Goal: Ask a question

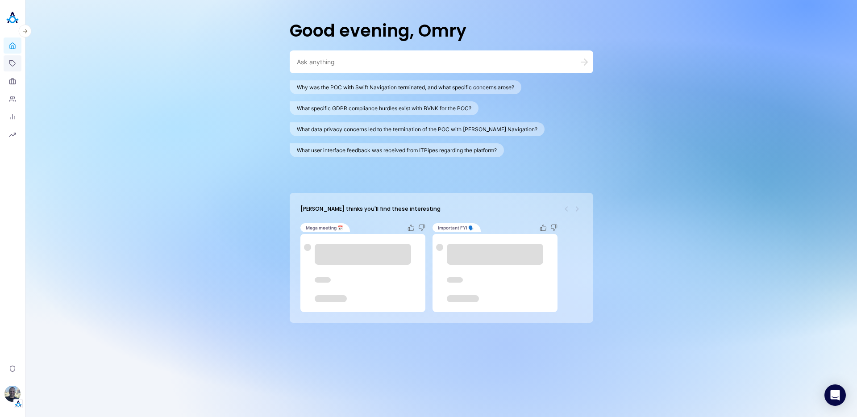
click at [12, 62] on icon at bounding box center [12, 63] width 7 height 7
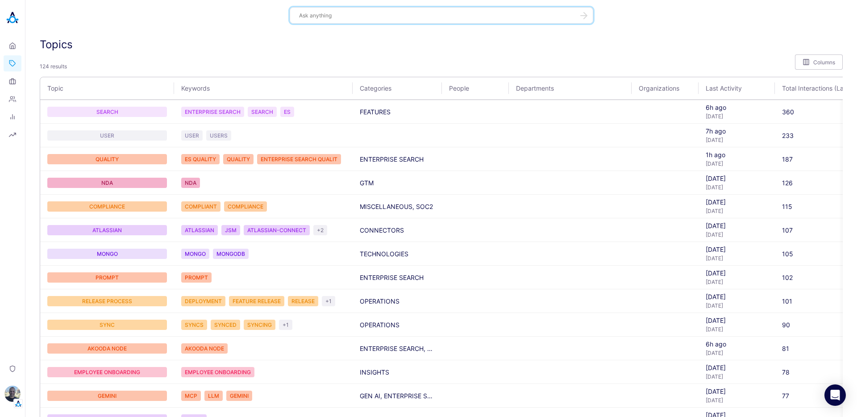
click at [403, 15] on textarea at bounding box center [436, 15] width 274 height 8
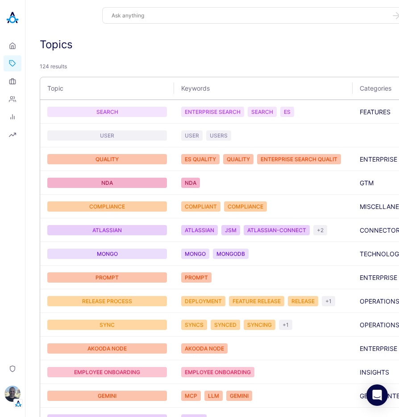
click at [292, 17] on textarea at bounding box center [249, 15] width 274 height 8
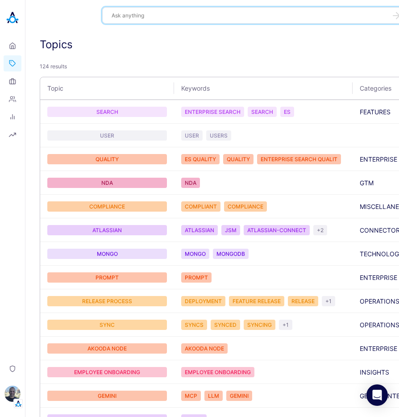
click at [169, 15] on textarea at bounding box center [249, 15] width 274 height 8
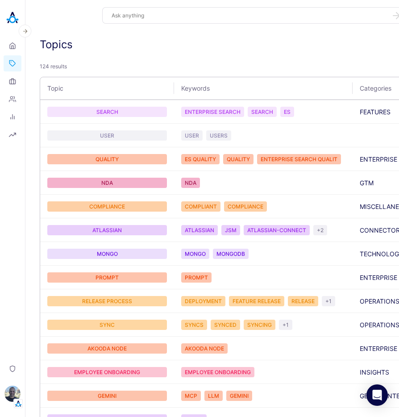
click at [12, 23] on img at bounding box center [13, 18] width 18 height 18
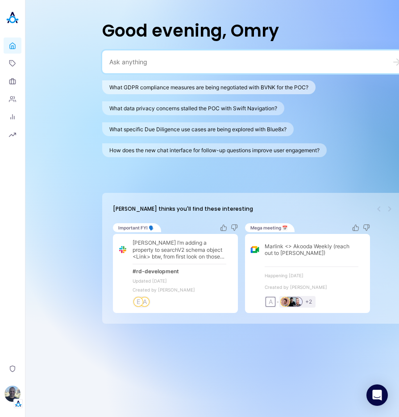
click at [161, 89] on button "What GDPR compliance measures are being negotiated with BVNK for the POC?" at bounding box center [208, 87] width 213 height 14
type textarea "What GDPR compliance measures are being negotiated with BVNK for the POC?"
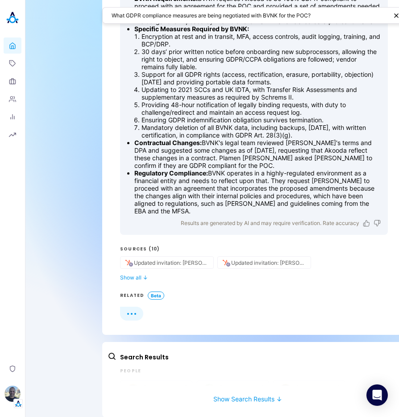
scroll to position [164, 0]
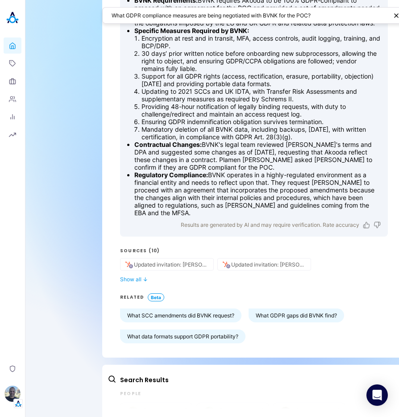
click at [241, 413] on button "Show Search Results ↓" at bounding box center [248, 417] width 280 height 17
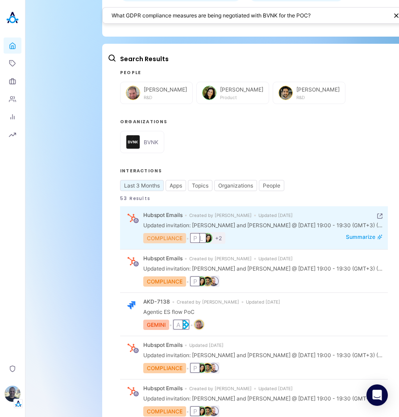
scroll to position [499, 0]
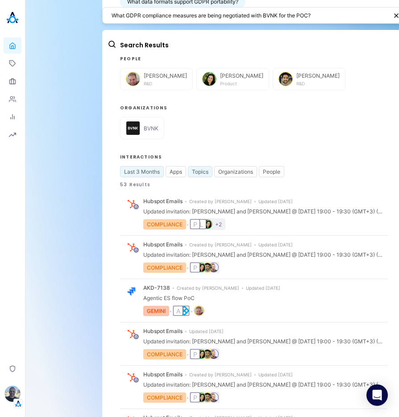
click at [199, 166] on button "Topics" at bounding box center [200, 171] width 25 height 11
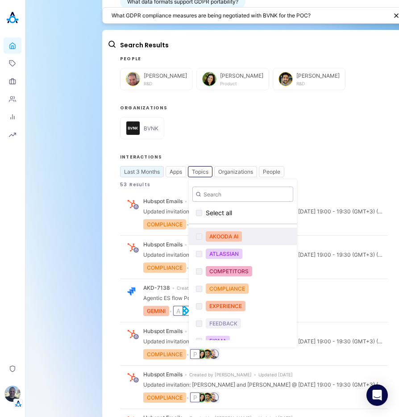
click at [217, 231] on div "AKOODA AI" at bounding box center [224, 236] width 36 height 10
checkbox input "true"
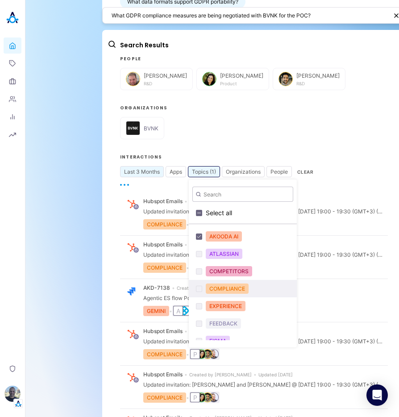
click at [233, 283] on div "COMPLIANCE" at bounding box center [227, 288] width 43 height 10
checkbox input "true"
